Goal: Task Accomplishment & Management: Manage account settings

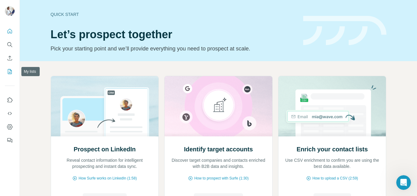
click at [13, 75] on button "My lists" at bounding box center [10, 71] width 10 height 11
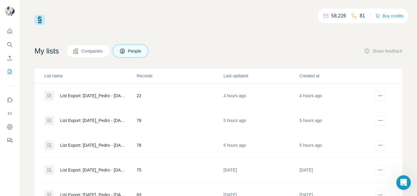
click at [86, 120] on div "List Export: [DATE]_Pedro - [DATE] 13:48" at bounding box center [93, 120] width 66 height 6
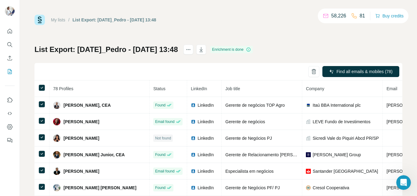
click at [403, 98] on div "My lists / List Export: [DATE]_Pedro - [DATE] 13:48 58,226 81 Buy credits List …" at bounding box center [218, 98] width 397 height 196
click at [204, 51] on icon "button" at bounding box center [201, 49] width 6 height 6
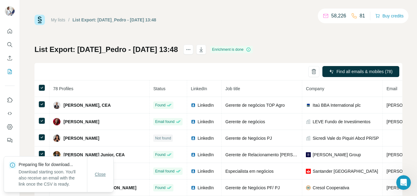
click at [97, 172] on div "Close" at bounding box center [100, 174] width 26 height 12
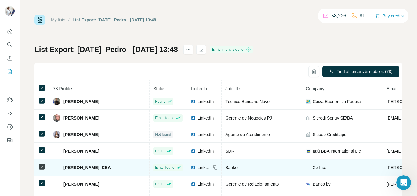
scroll to position [60, 0]
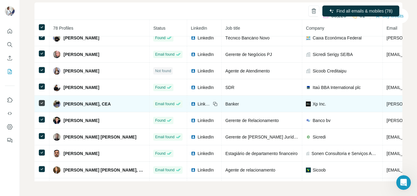
click at [90, 103] on span "[PERSON_NAME], CEA" at bounding box center [86, 104] width 47 height 6
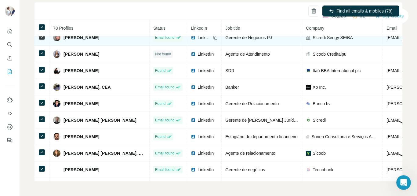
scroll to position [157, 0]
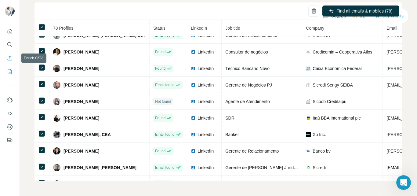
click at [13, 57] on icon "Enrich CSV" at bounding box center [10, 58] width 6 height 6
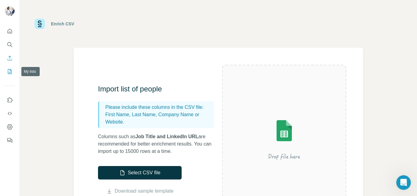
click at [9, 70] on icon "My lists" at bounding box center [10, 71] width 6 height 6
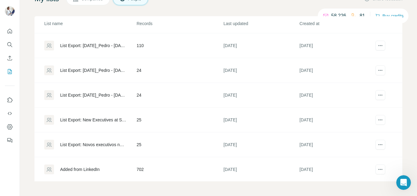
scroll to position [394, 0]
